Goal: Information Seeking & Learning: Learn about a topic

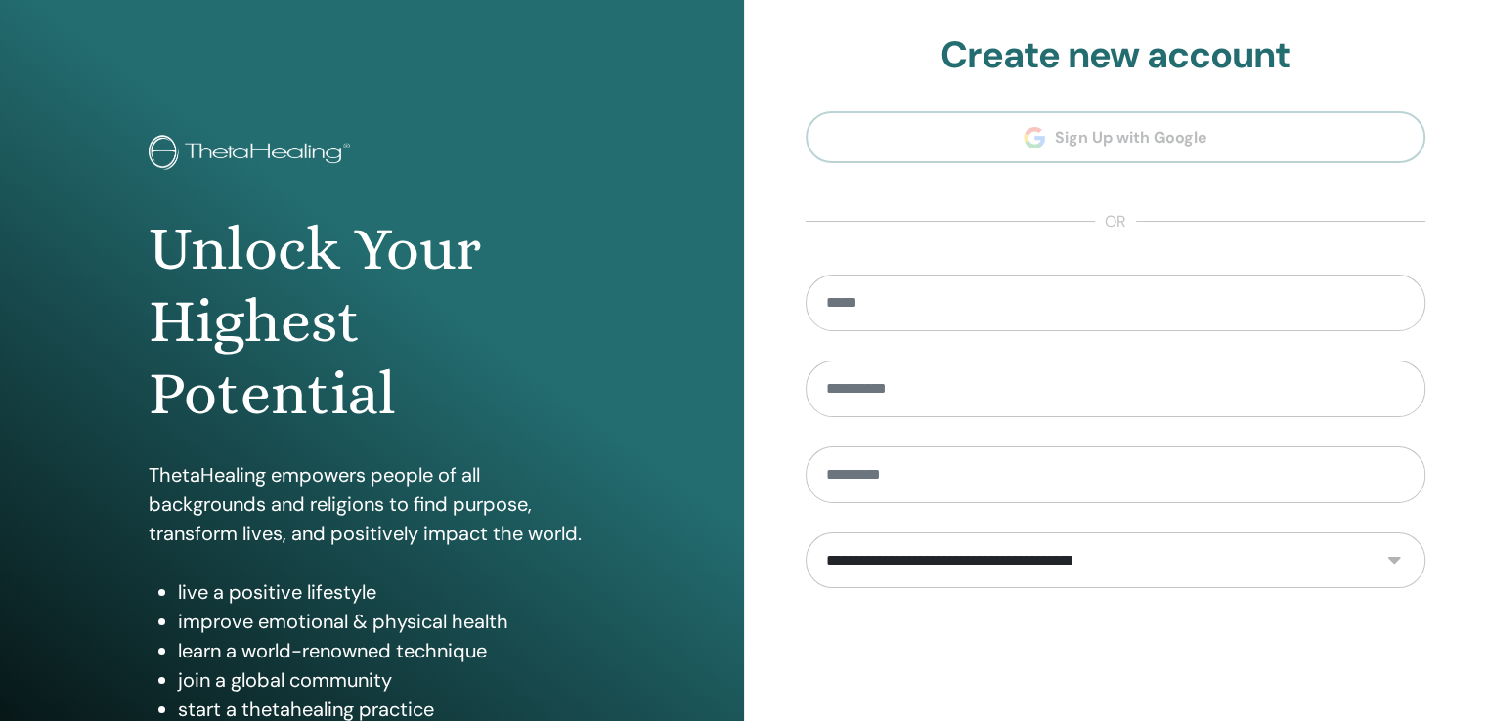
click at [1077, 142] on section "**********" at bounding box center [1115, 441] width 621 height 817
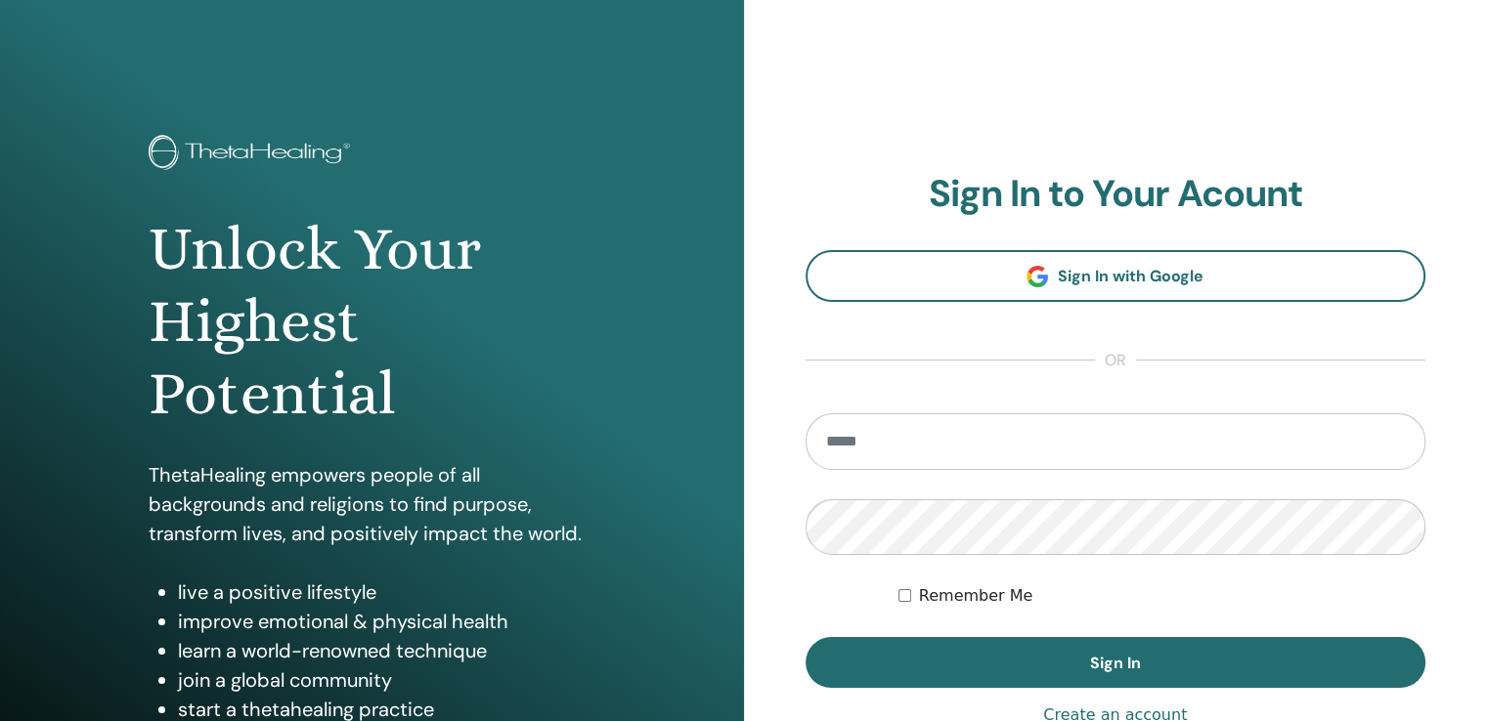
click at [863, 447] on input "email" at bounding box center [1115, 441] width 621 height 57
type input "**********"
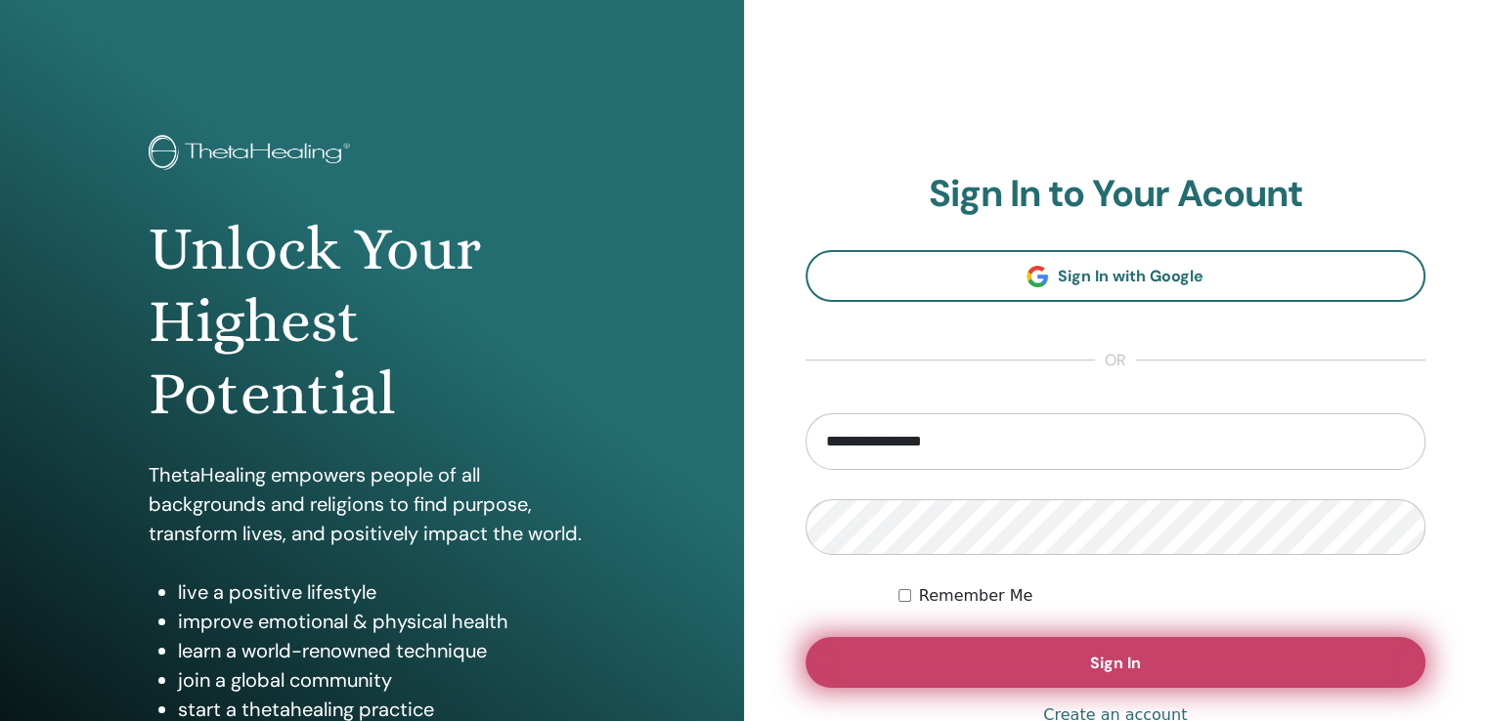
click at [997, 652] on button "Sign In" at bounding box center [1115, 662] width 621 height 51
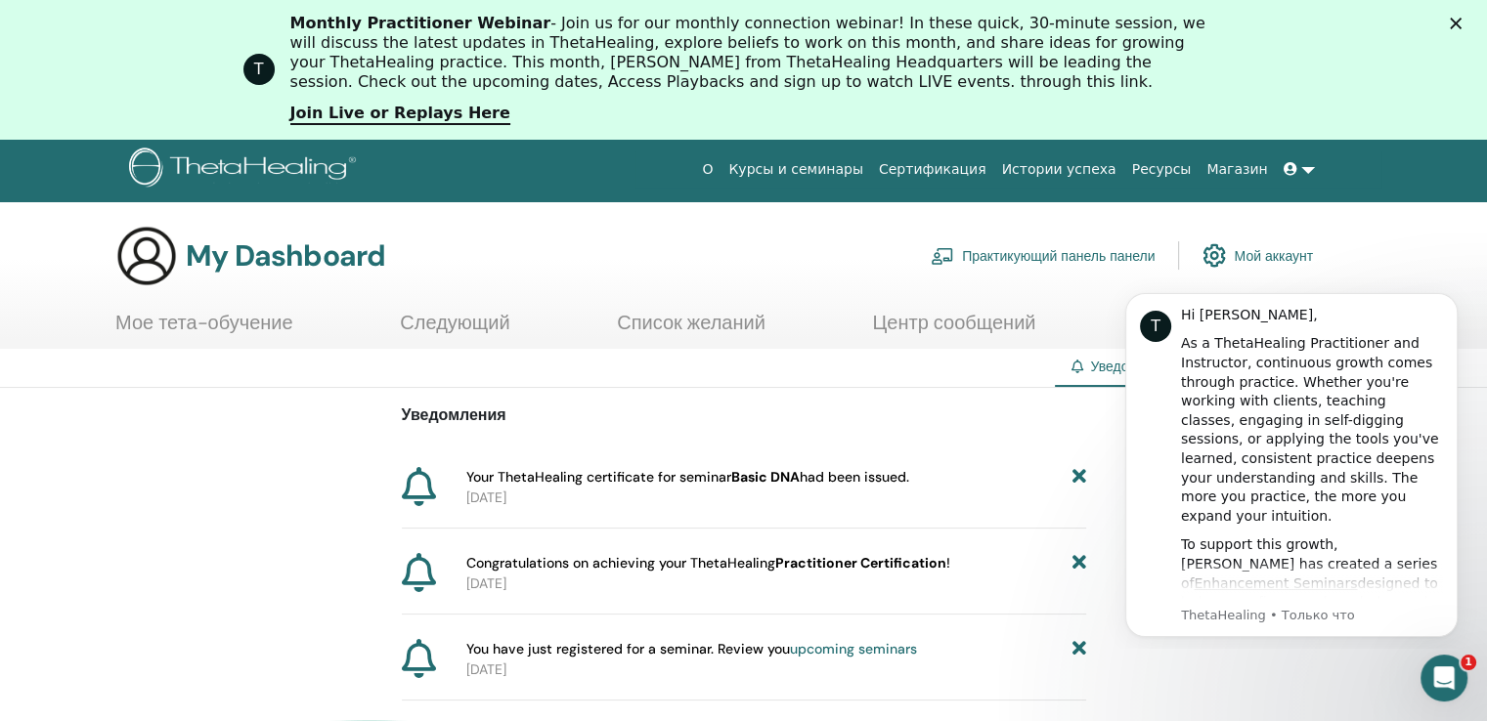
click at [634, 488] on p "2025-09-07" at bounding box center [776, 498] width 620 height 21
drag, startPoint x: 468, startPoint y: 473, endPoint x: 804, endPoint y: 465, distance: 336.3
click at [469, 473] on span "Your ThetaHealing certificate for seminar Basic DNA had been issued." at bounding box center [687, 477] width 443 height 21
click at [845, 481] on span "Your ThetaHealing certificate for seminar Basic DNA had been issued." at bounding box center [687, 477] width 443 height 21
click at [761, 478] on b "Basic DNA" at bounding box center [765, 477] width 68 height 18
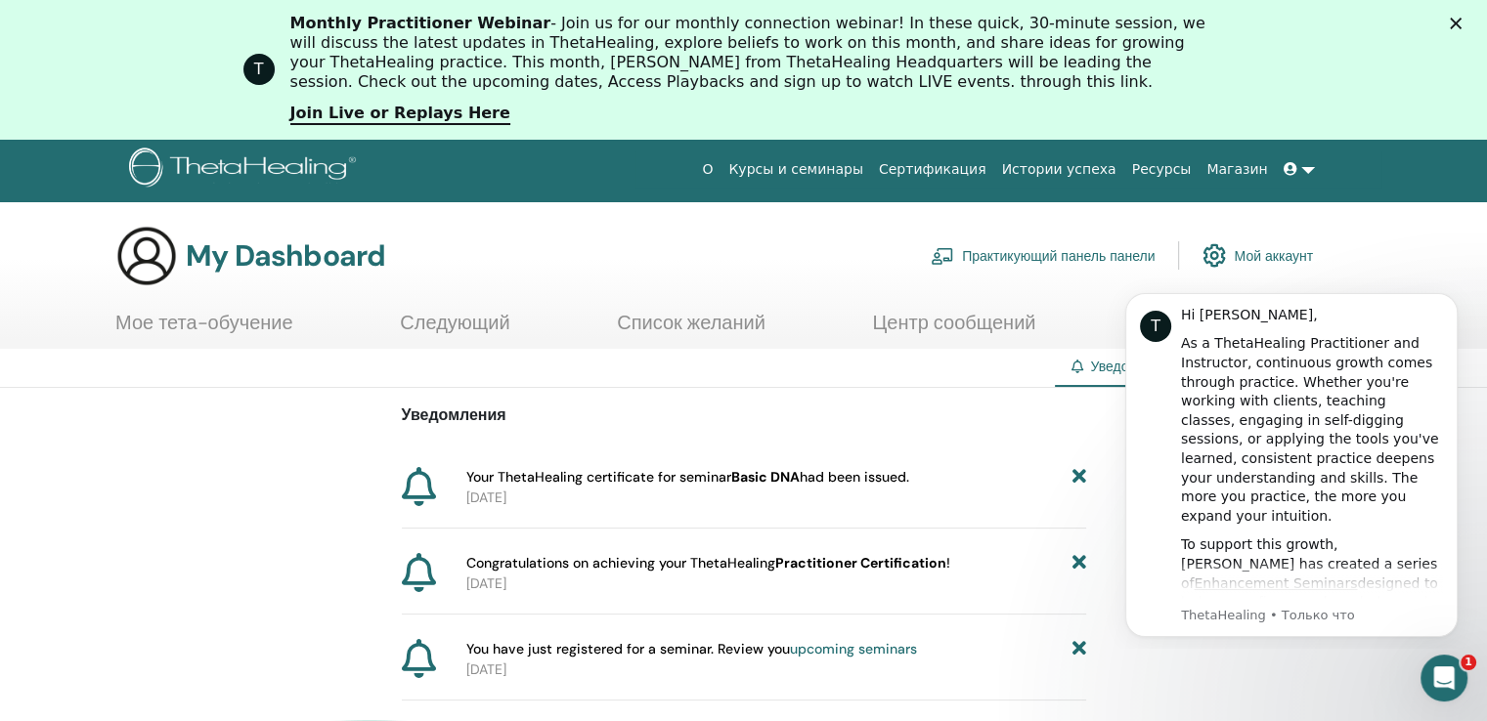
click at [812, 565] on b "Practitioner Certification" at bounding box center [860, 563] width 171 height 18
click at [1447, 295] on icon "Dismiss notification" at bounding box center [1452, 298] width 11 height 11
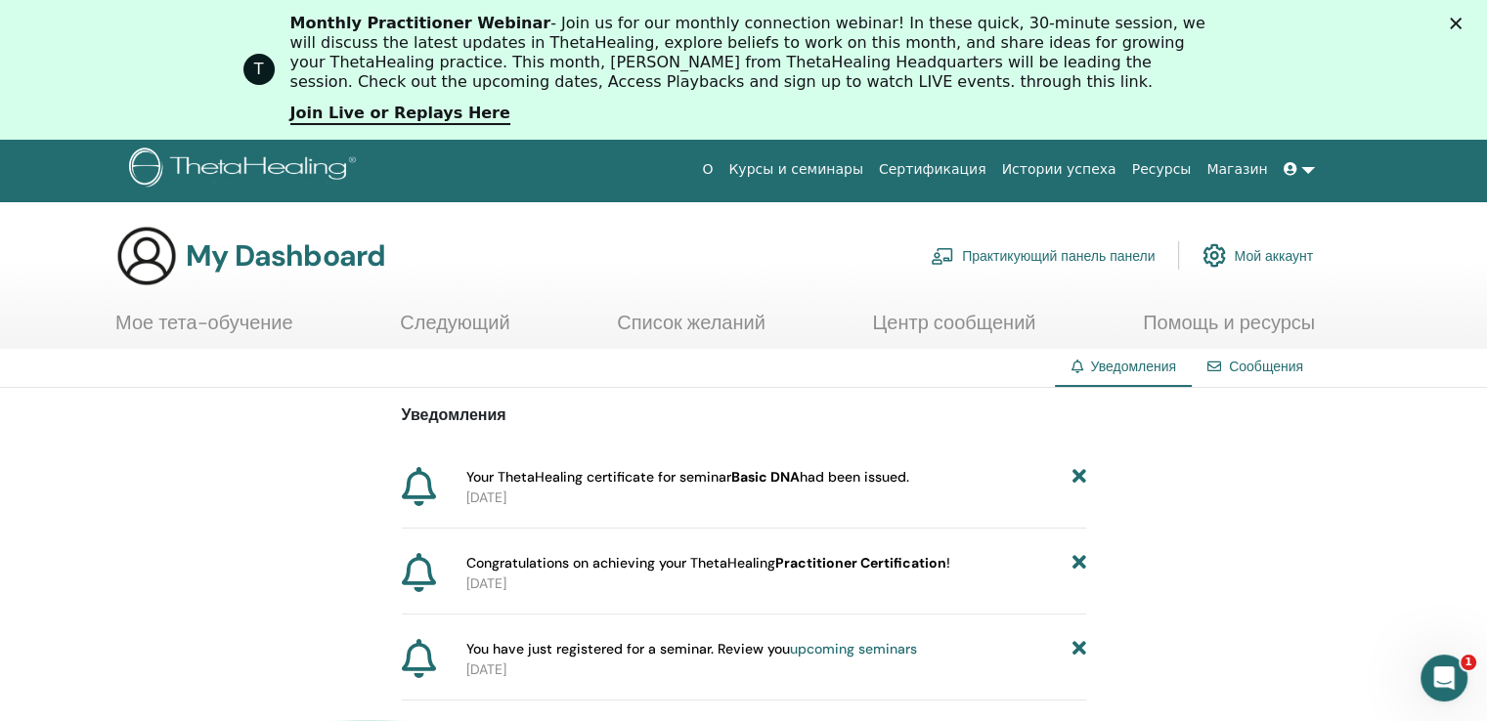
click at [223, 320] on link "Мое тета-обучение" at bounding box center [204, 330] width 178 height 38
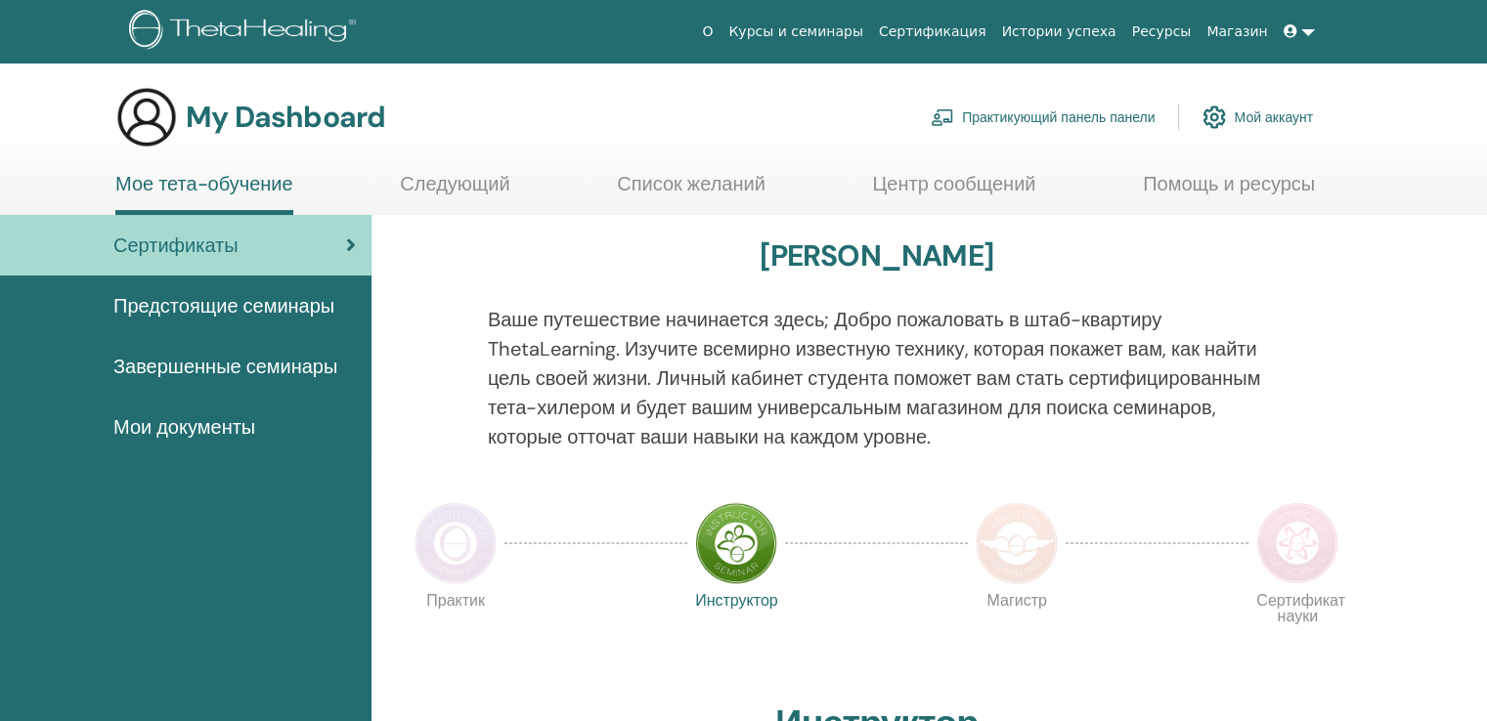
click at [485, 191] on link "Следующий" at bounding box center [454, 191] width 109 height 38
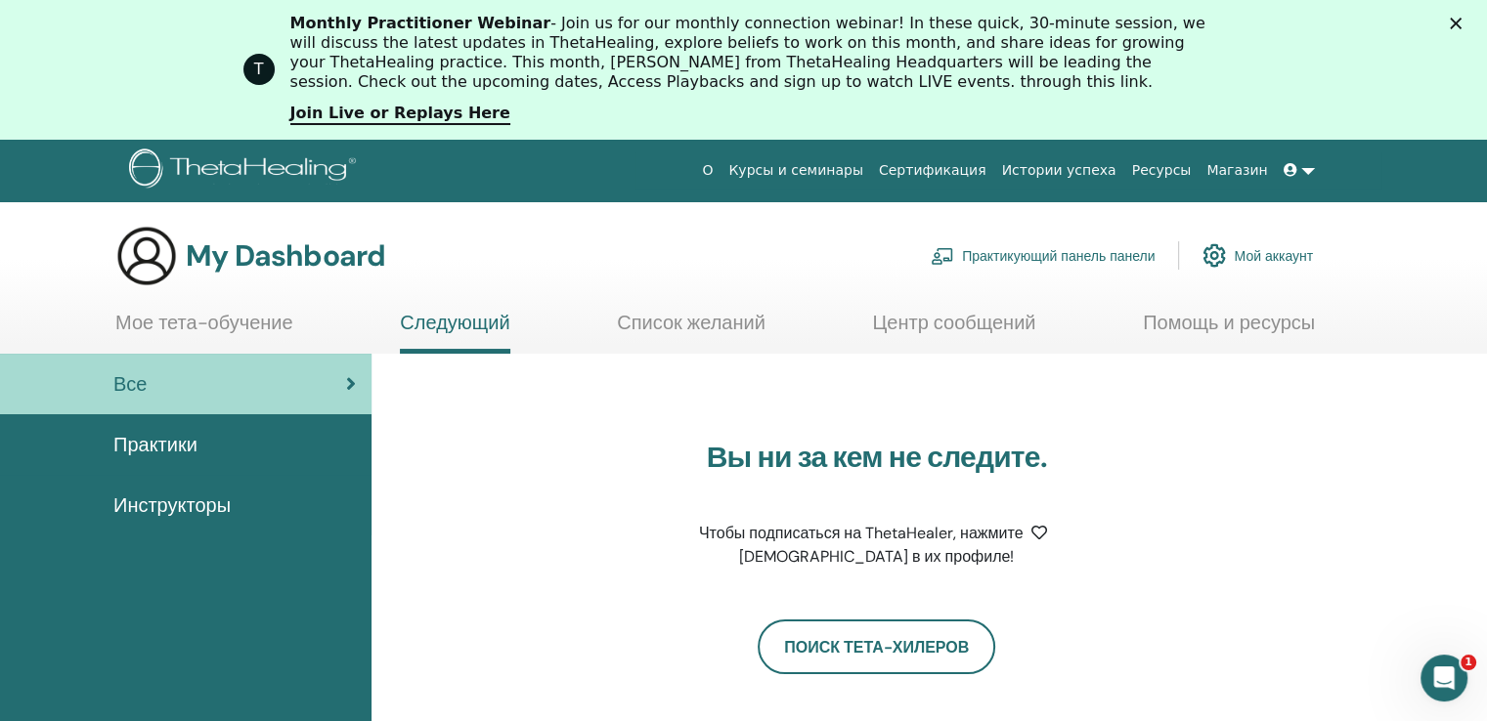
click at [207, 327] on link "Мое тета-обучение" at bounding box center [204, 330] width 178 height 38
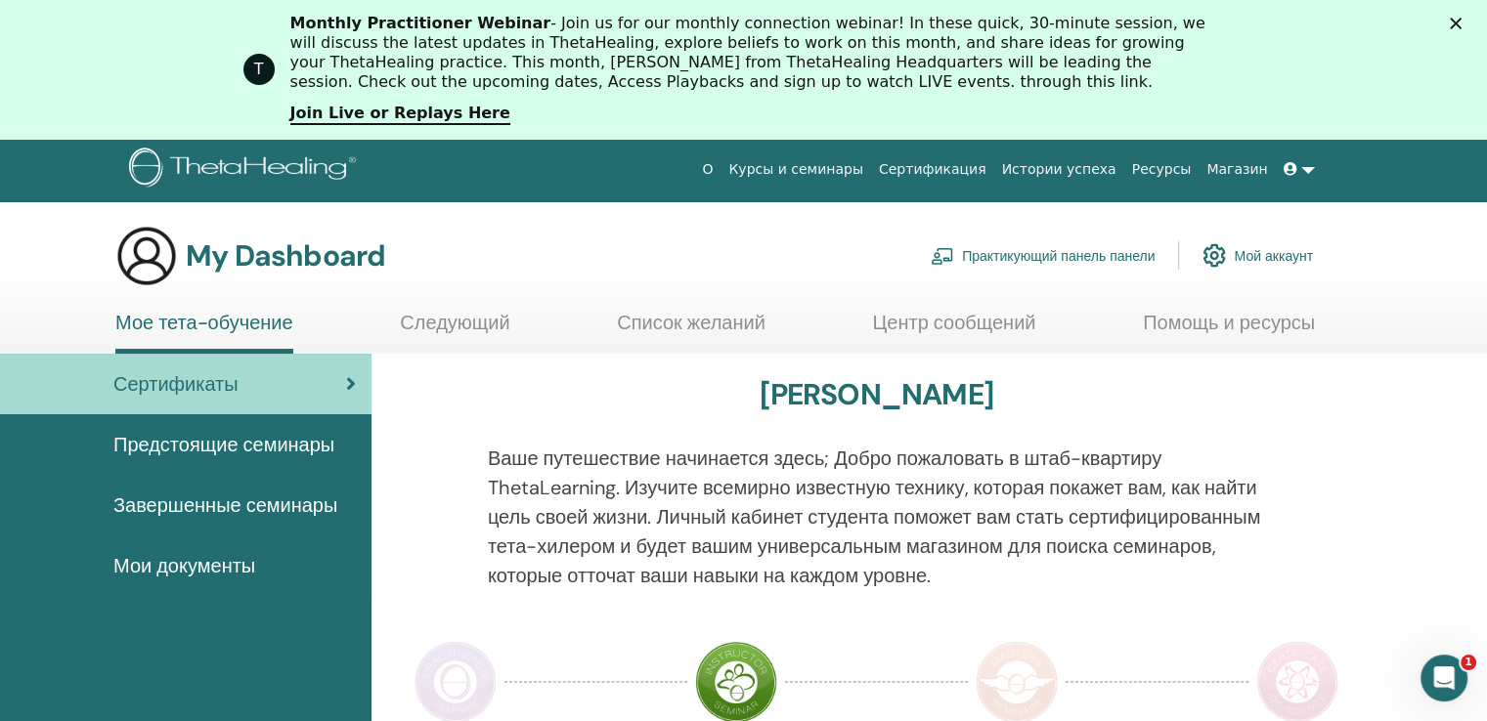
click at [224, 313] on link "Мое тета-обучение" at bounding box center [204, 332] width 178 height 43
click at [233, 441] on span "Предстоящие семинары" at bounding box center [223, 444] width 221 height 29
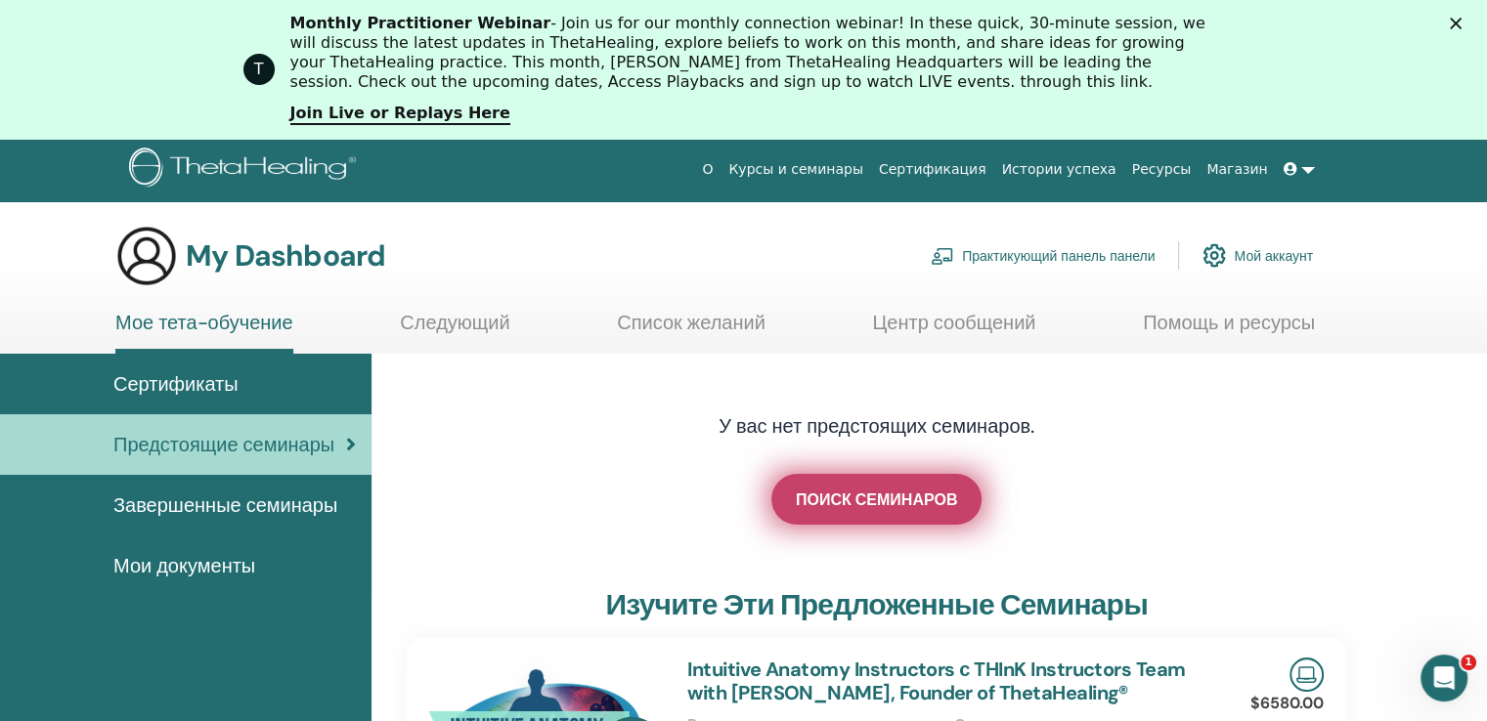
click at [892, 498] on span "ПОИСК СЕМИНАРОВ" at bounding box center [876, 500] width 161 height 21
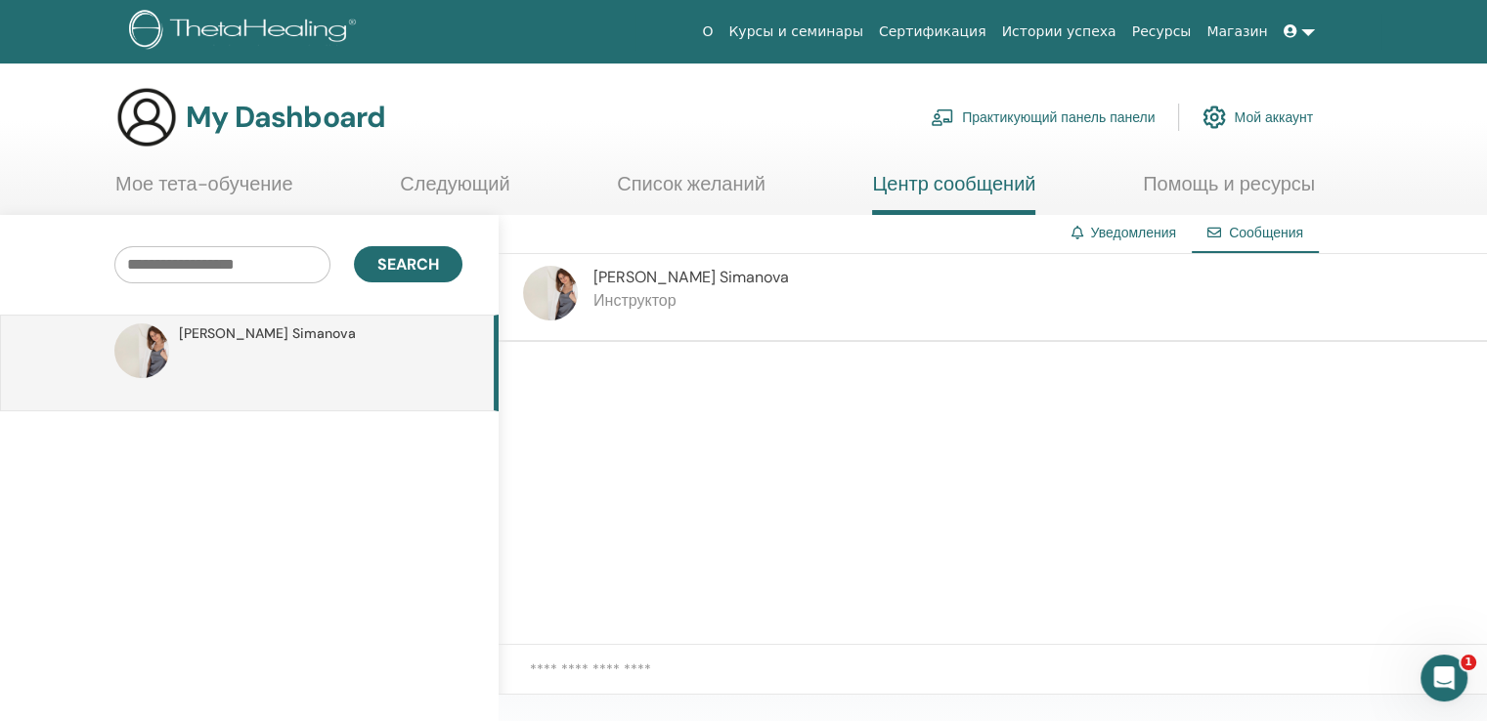
click at [197, 174] on link "Мое тета-обучение" at bounding box center [204, 191] width 178 height 38
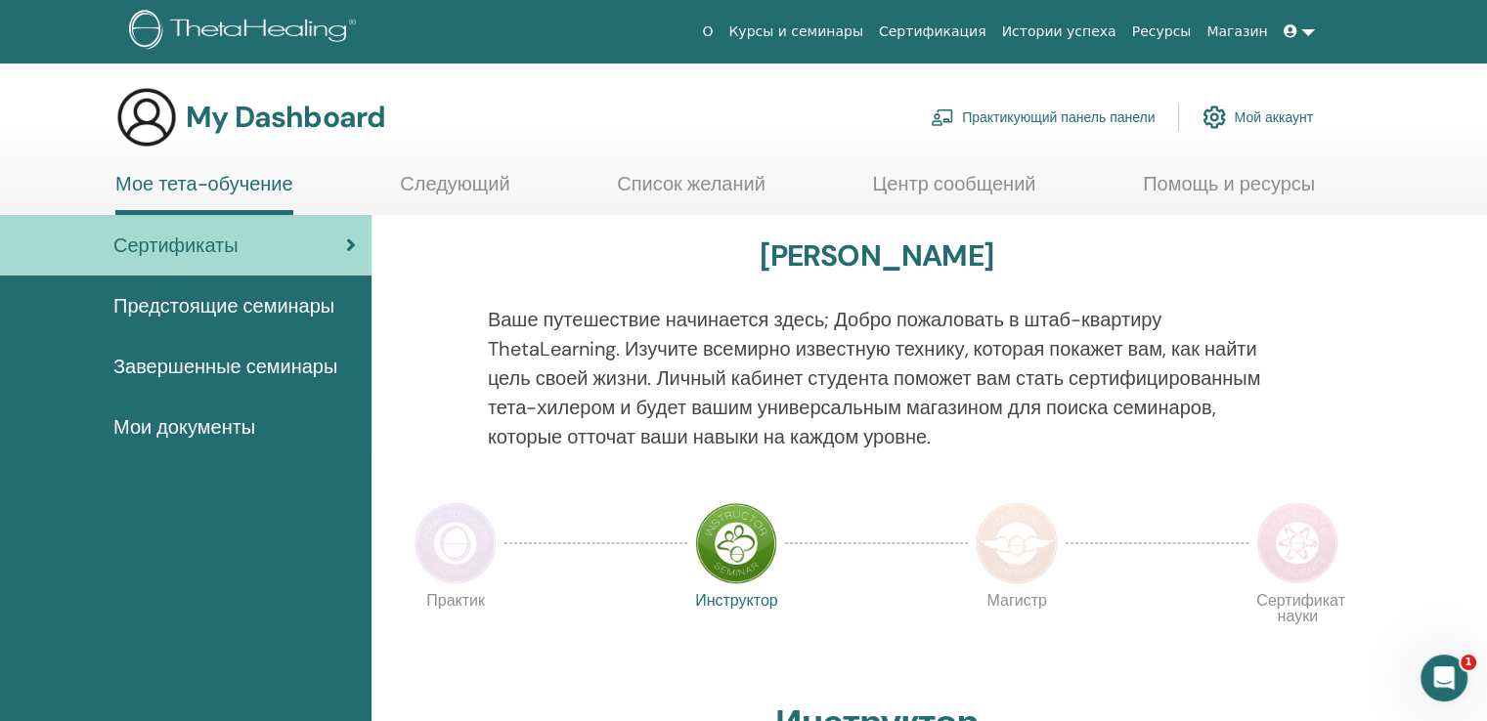
click at [231, 304] on span "Предстоящие семинары" at bounding box center [223, 305] width 221 height 29
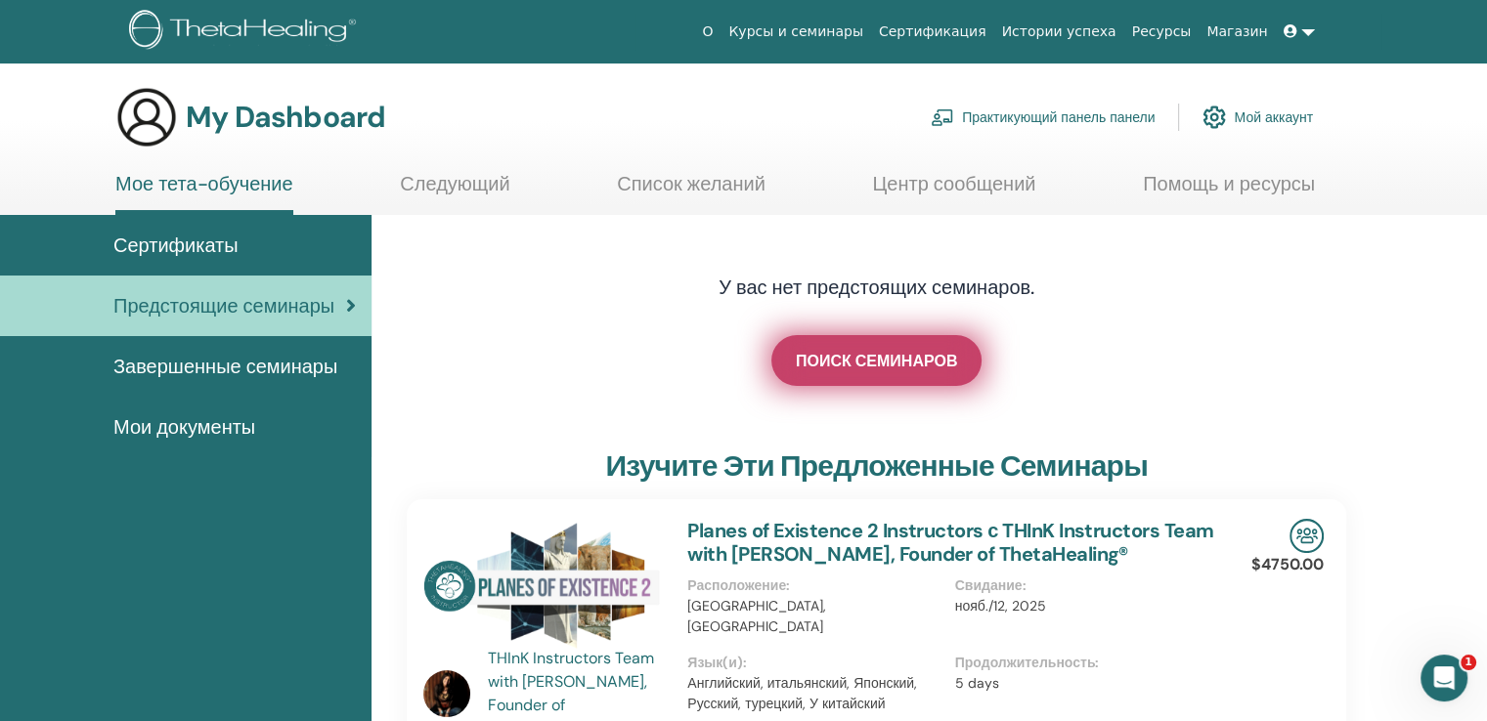
click at [860, 348] on link "ПОИСК СЕМИНАРОВ" at bounding box center [876, 360] width 210 height 51
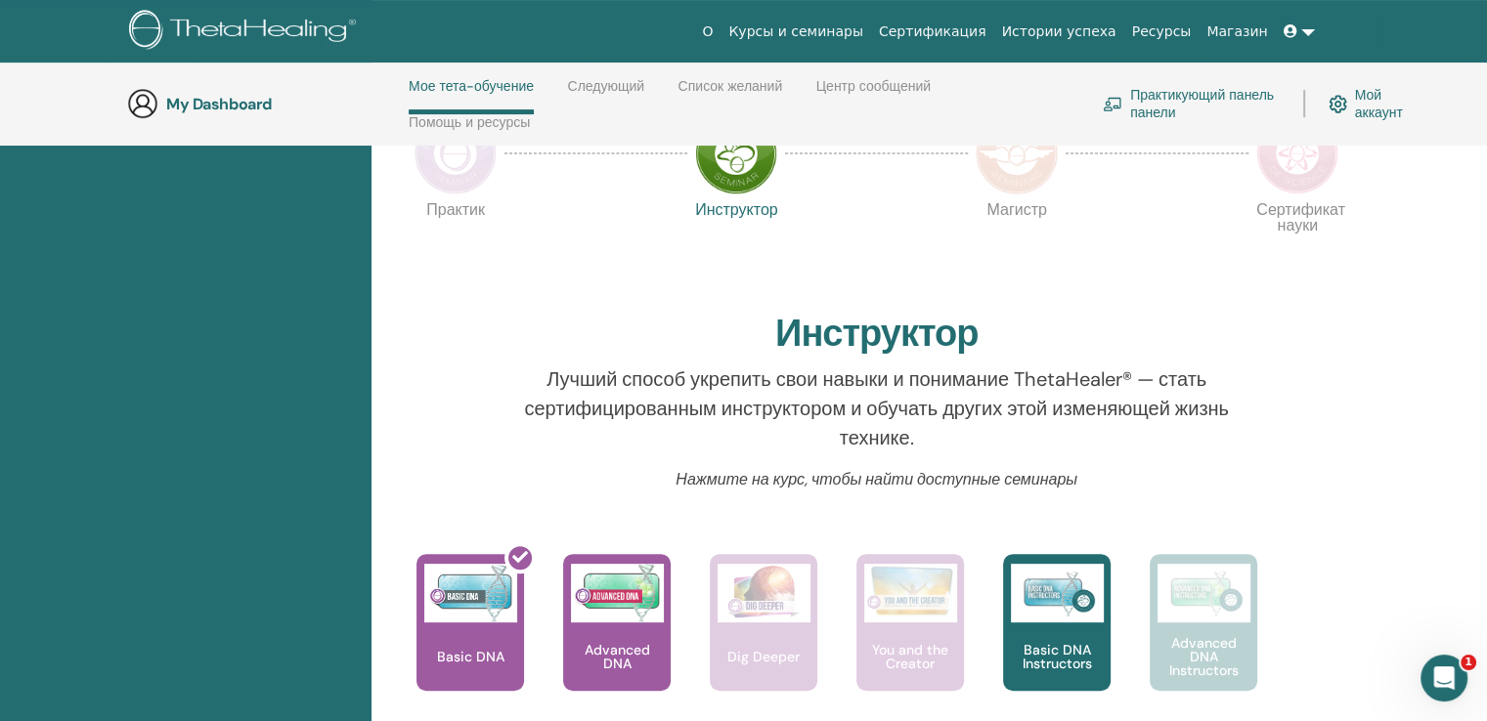
scroll to position [571, 0]
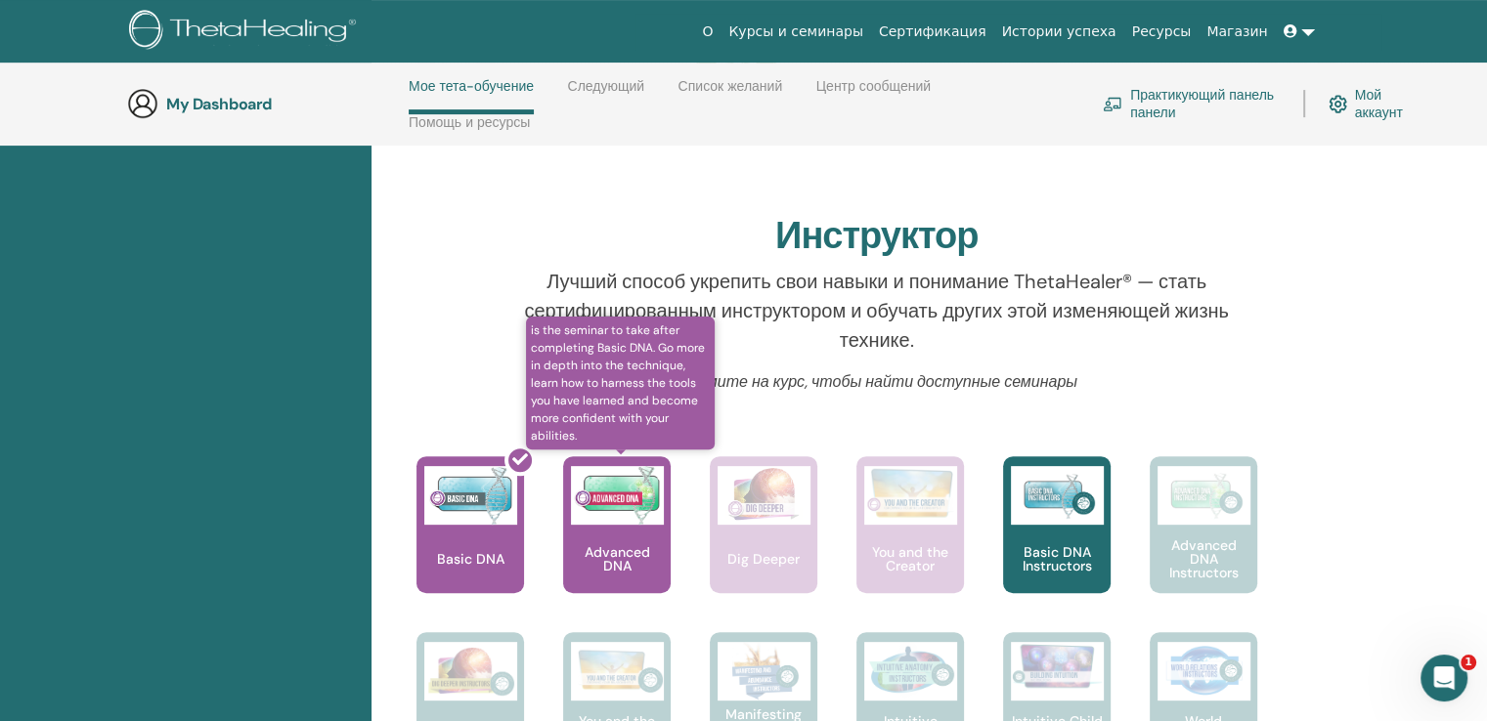
click at [622, 537] on div "Advanced DNA" at bounding box center [617, 524] width 108 height 137
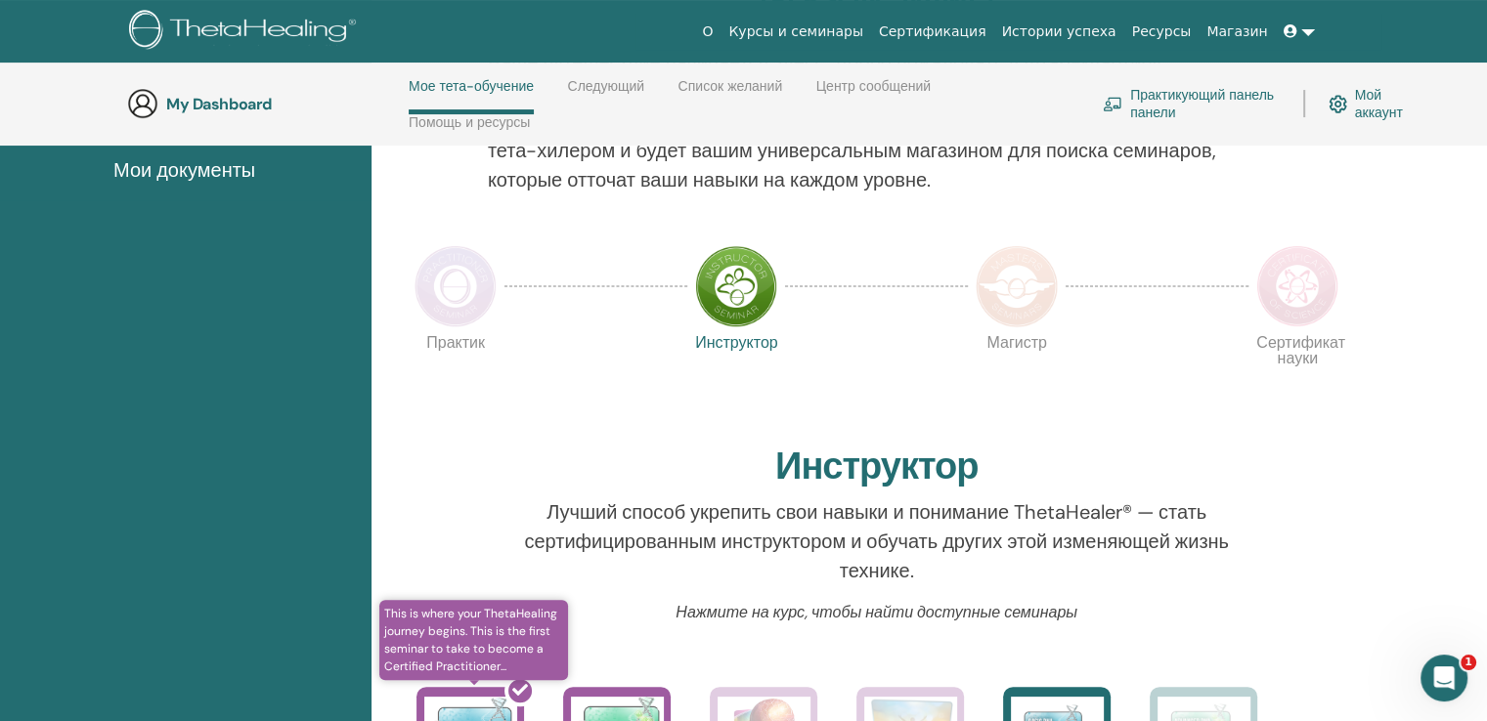
scroll to position [669, 0]
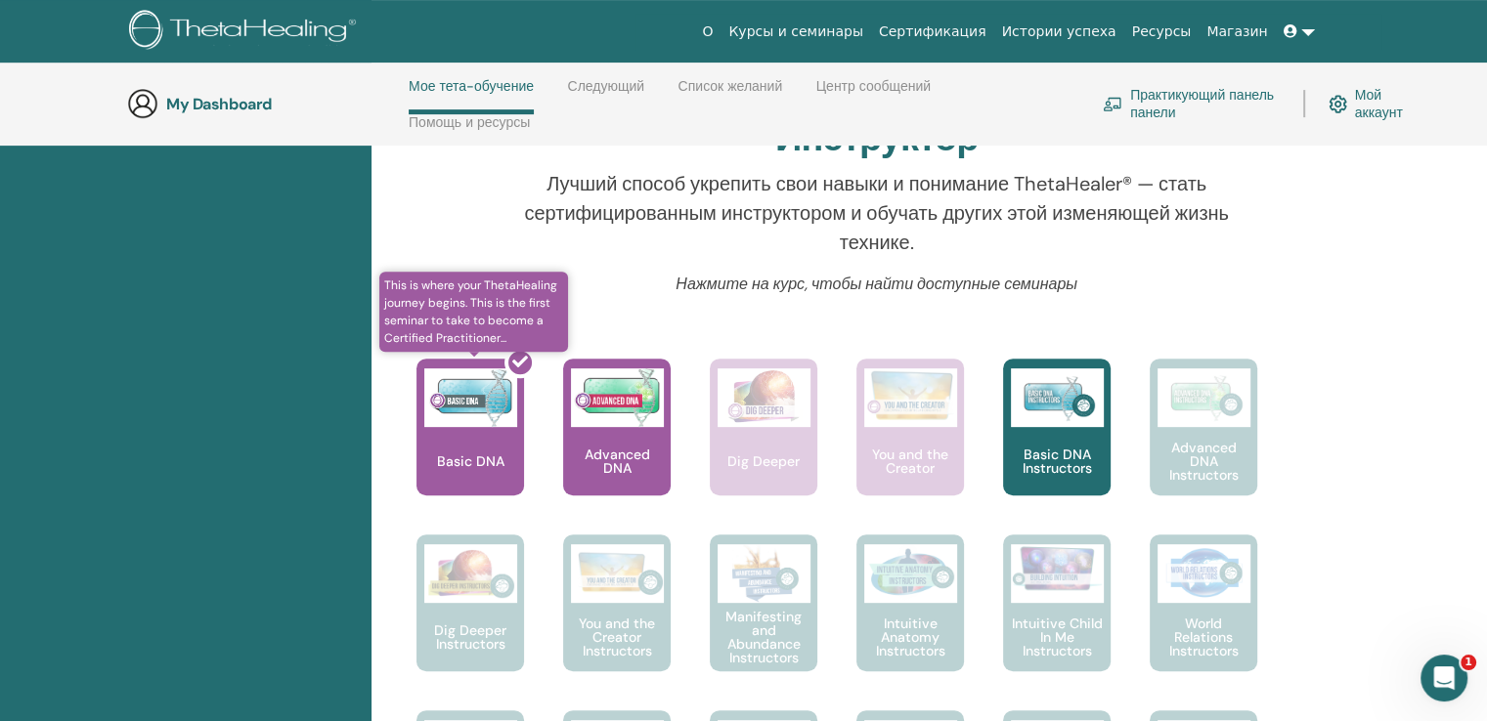
click at [469, 401] on div at bounding box center [482, 435] width 108 height 176
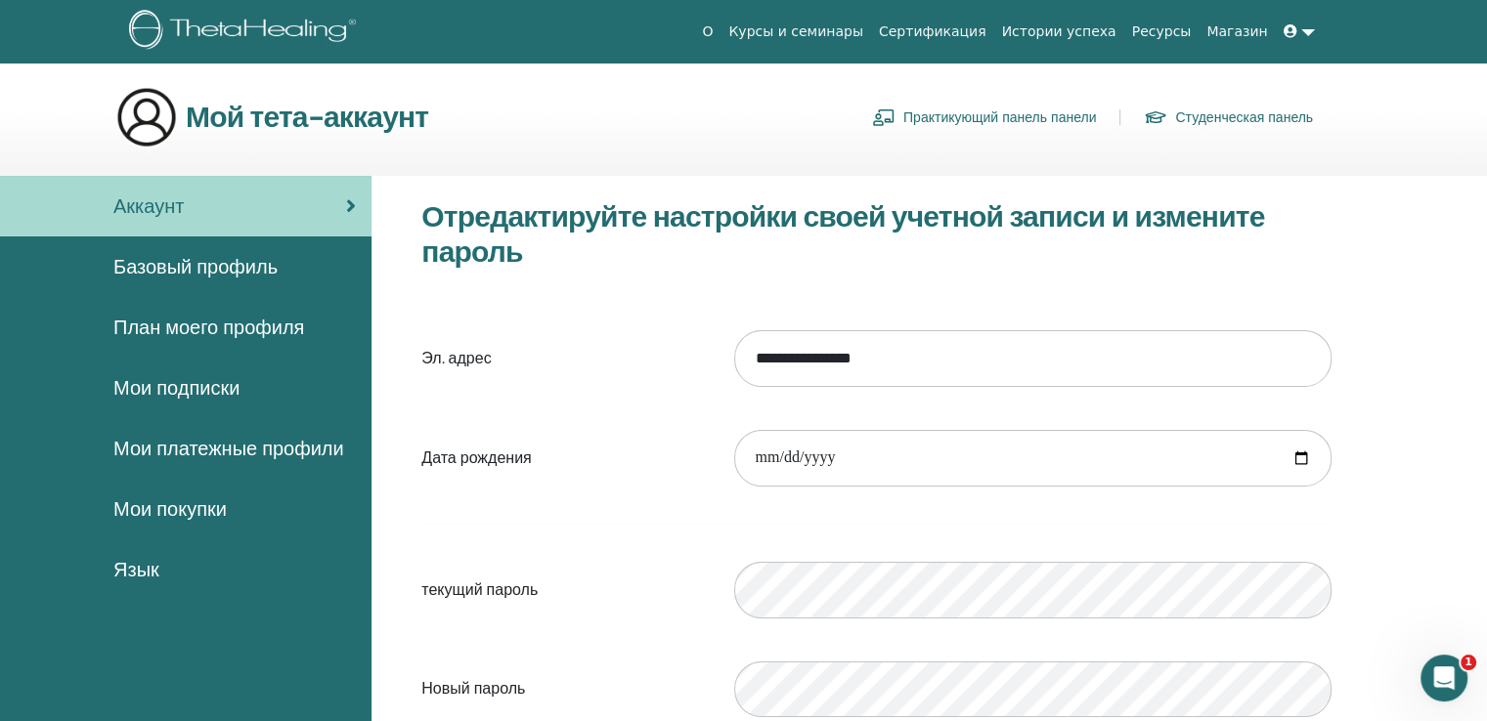
click at [233, 263] on span "Базовый профиль" at bounding box center [195, 266] width 164 height 29
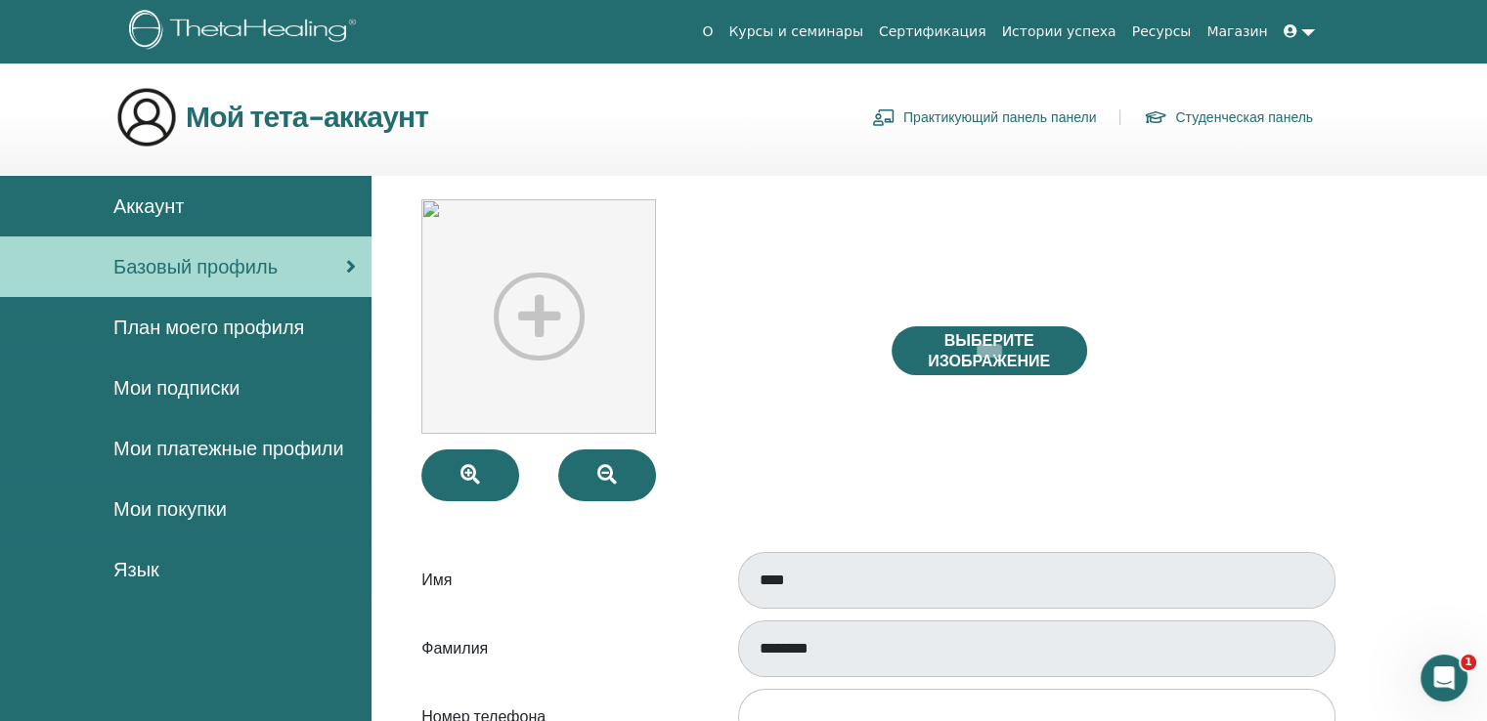
click at [185, 330] on span "План моего профиля" at bounding box center [208, 327] width 191 height 29
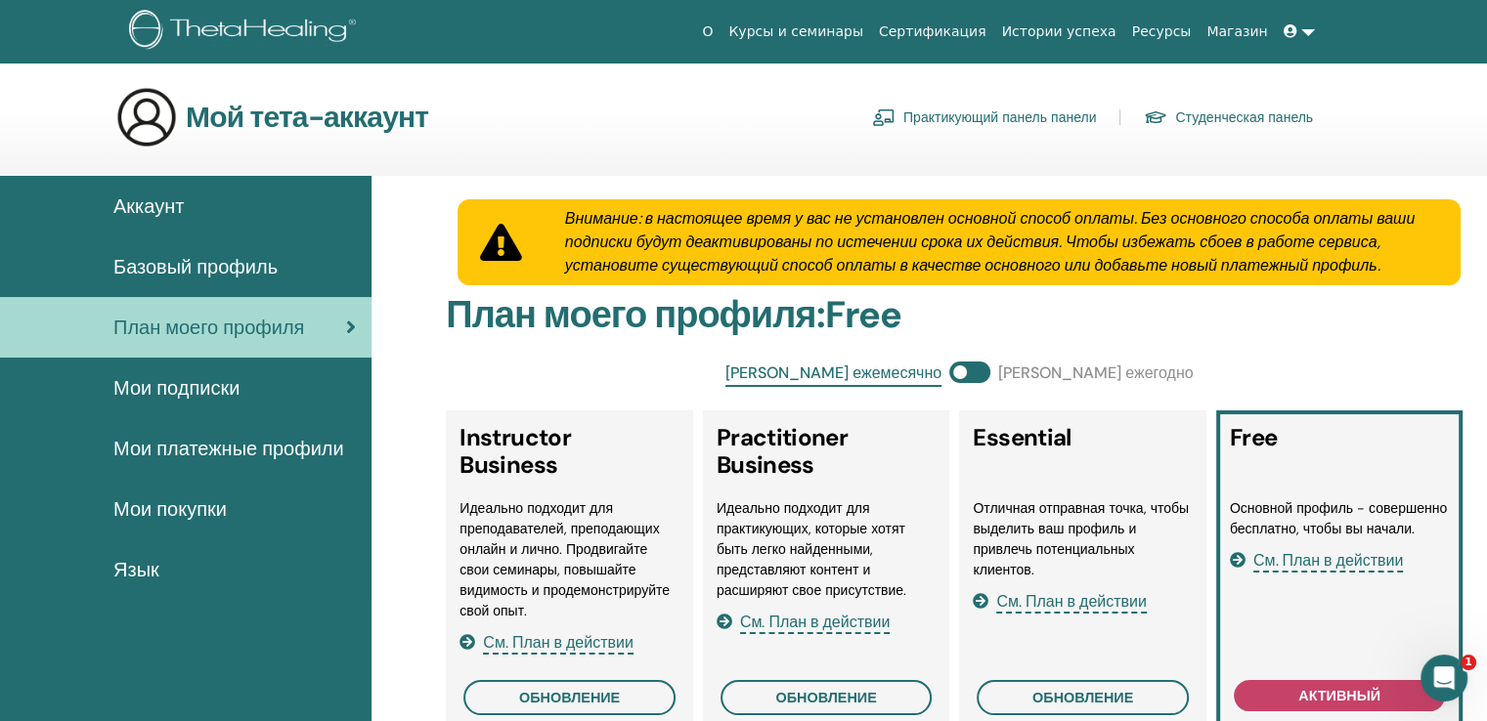
click at [184, 509] on span "Мои покупки" at bounding box center [169, 509] width 113 height 29
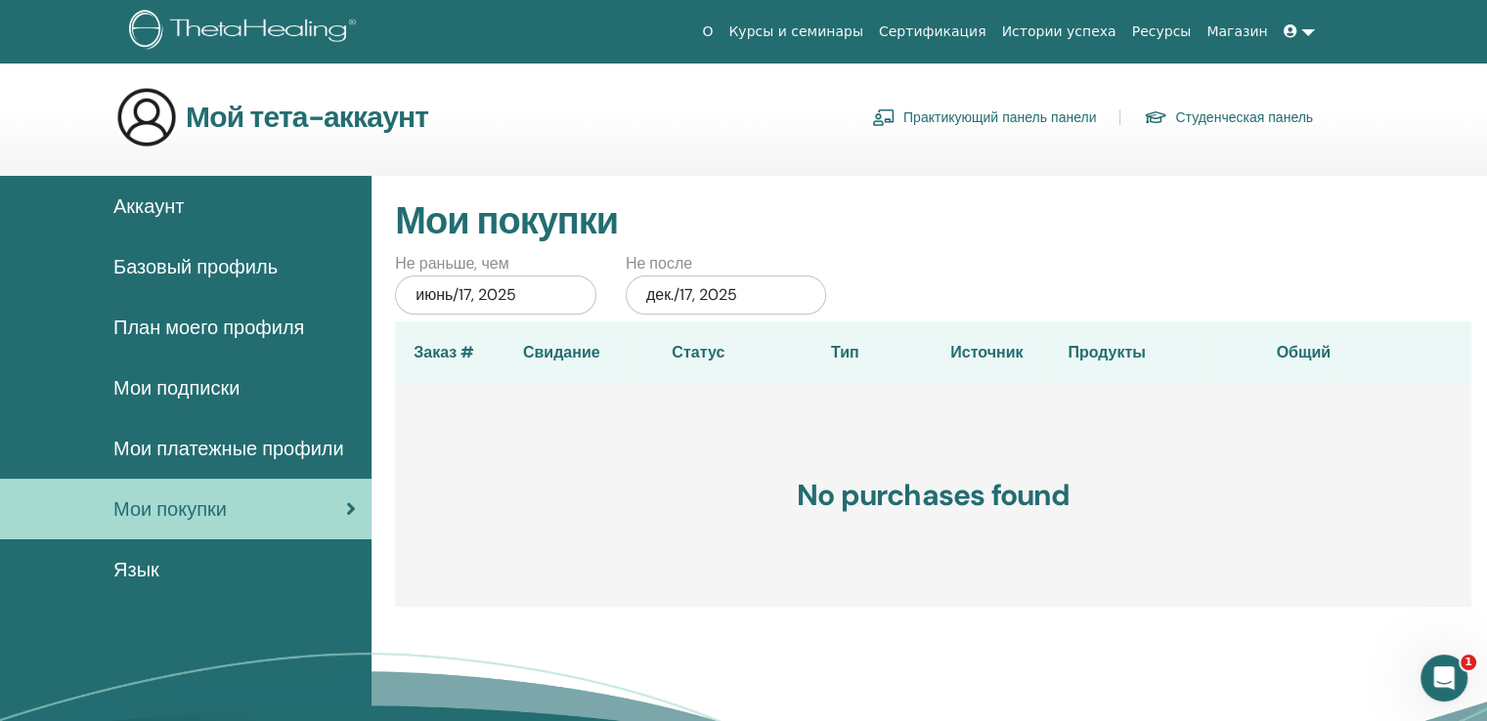
click at [1253, 110] on link "Студенческая панель" at bounding box center [1228, 117] width 169 height 31
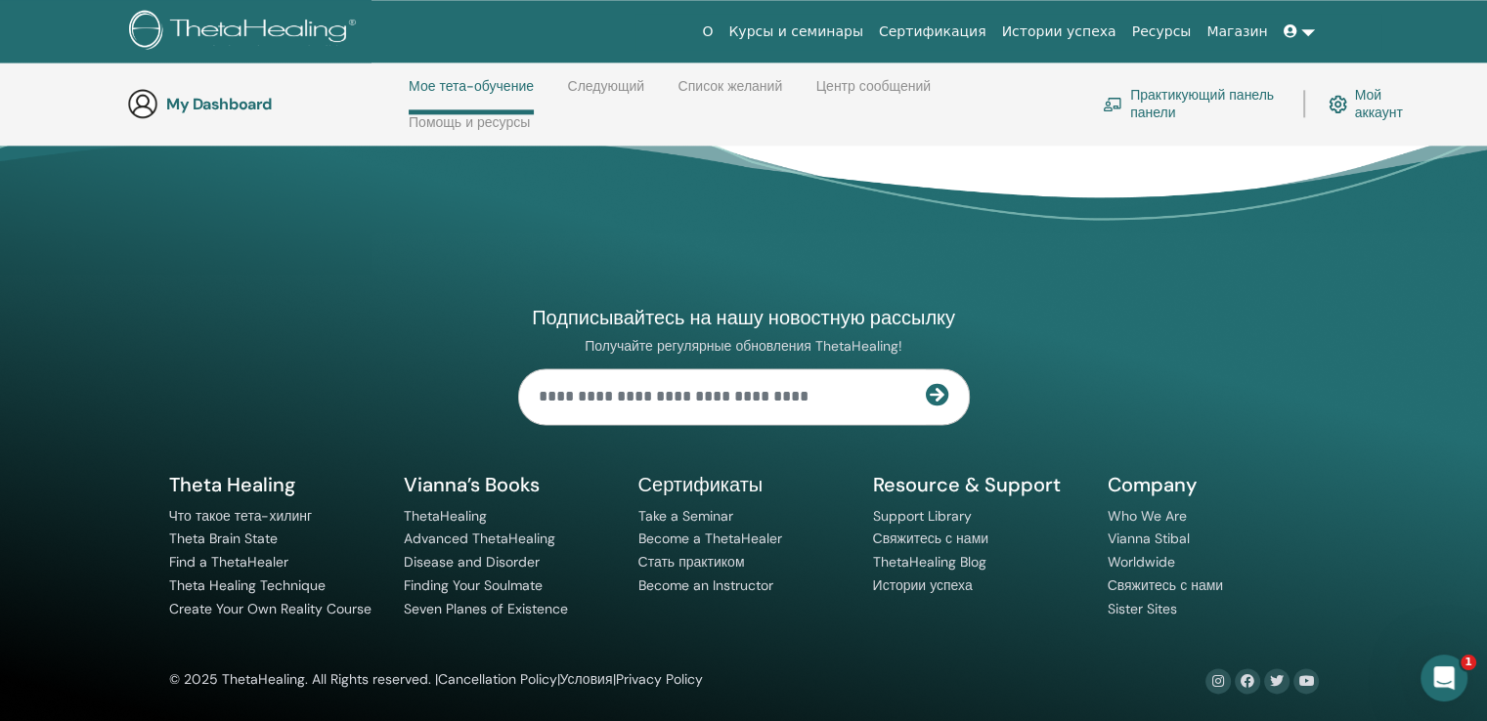
scroll to position [2448, 0]
